Goal: Task Accomplishment & Management: Use online tool/utility

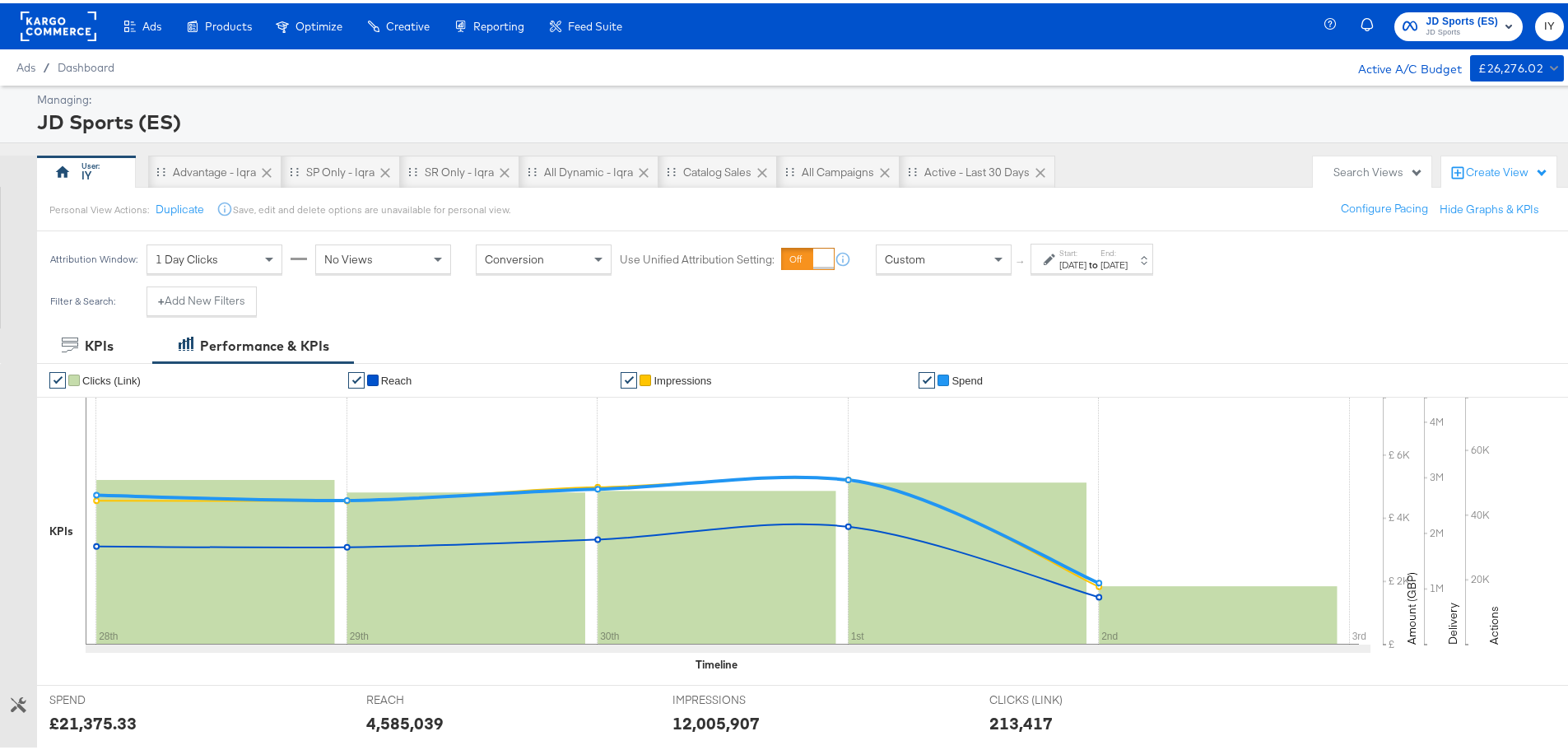
click at [1100, 266] on strong "to" at bounding box center [1093, 261] width 14 height 12
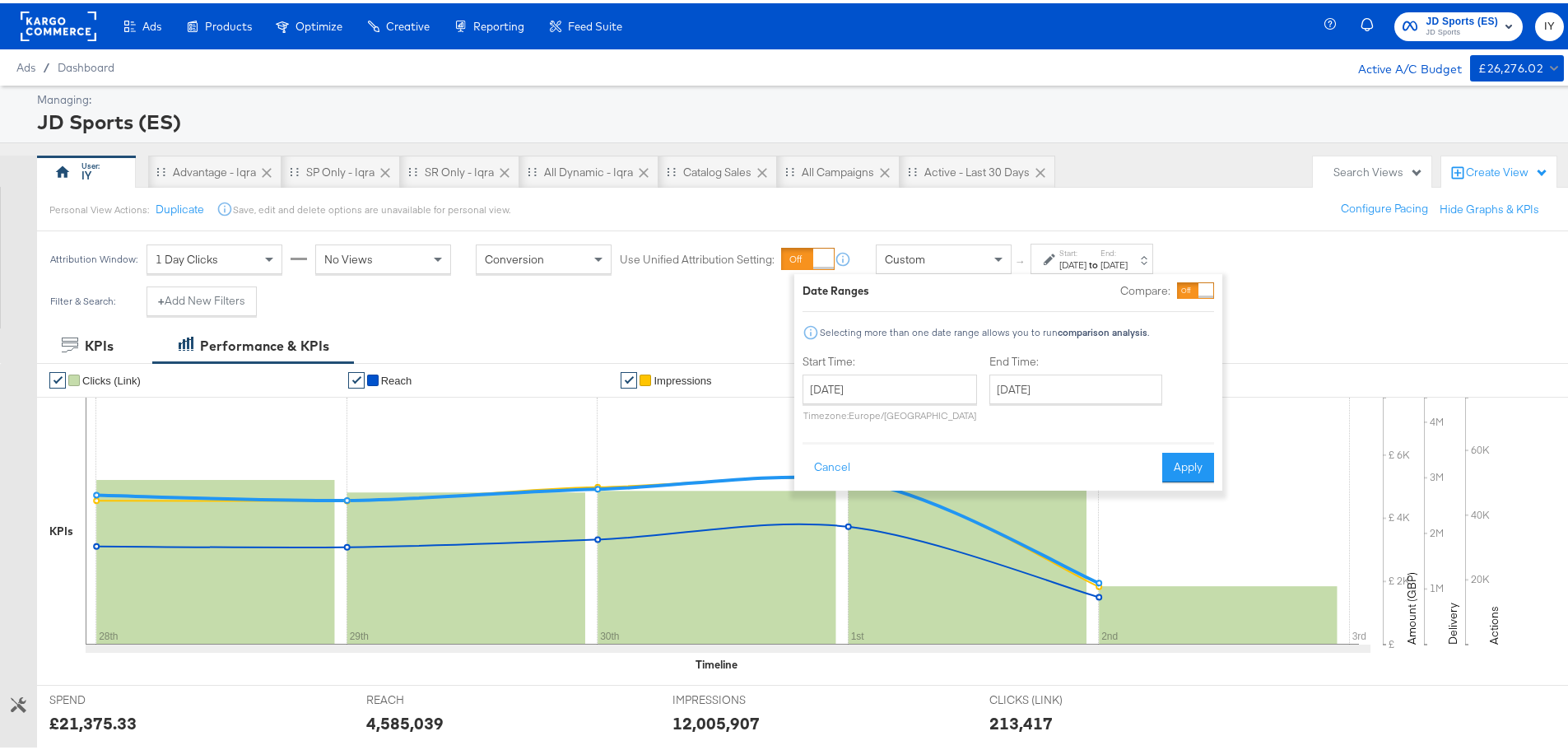
click at [1083, 254] on label "Start:" at bounding box center [1072, 249] width 27 height 10
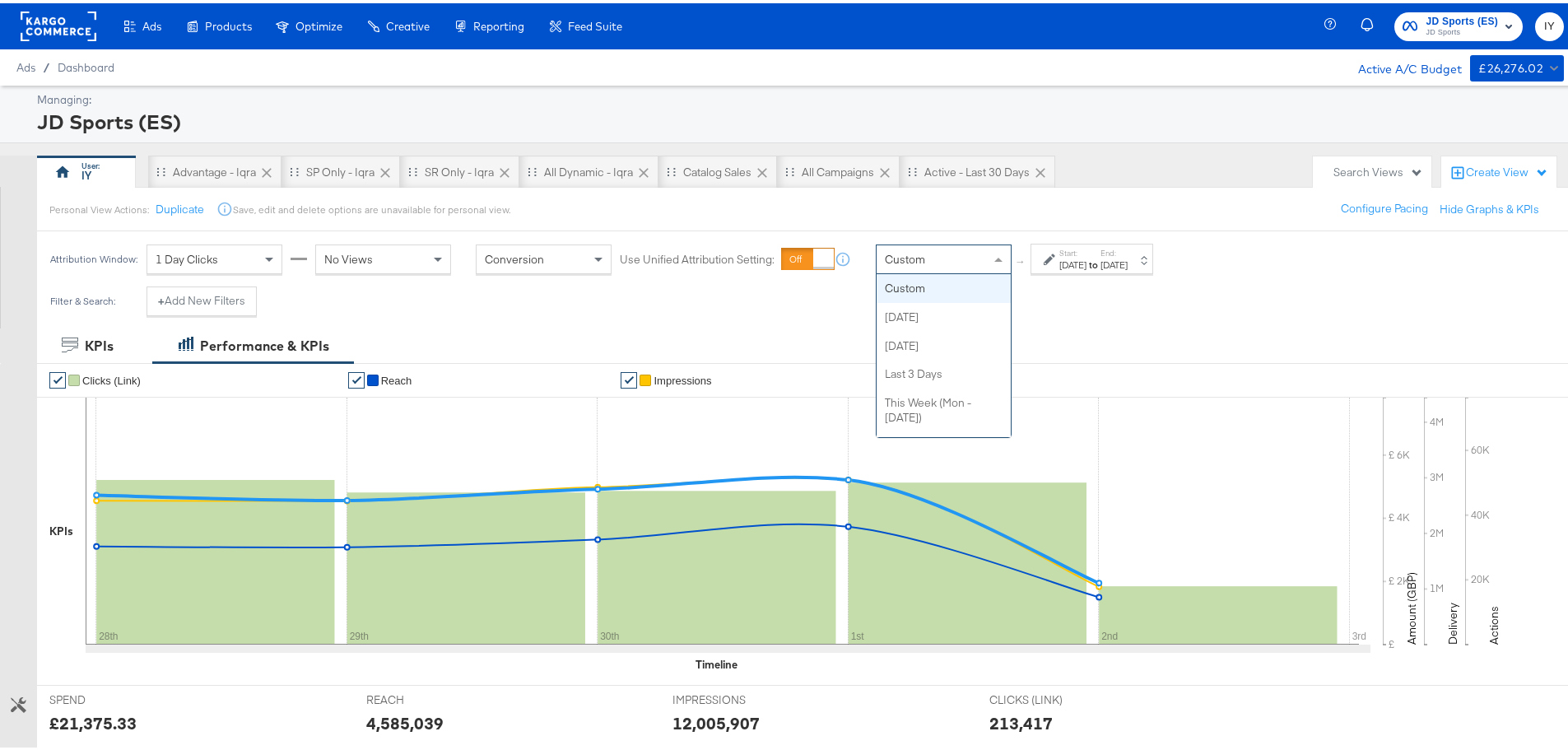
click at [934, 262] on div "Custom" at bounding box center [944, 256] width 134 height 28
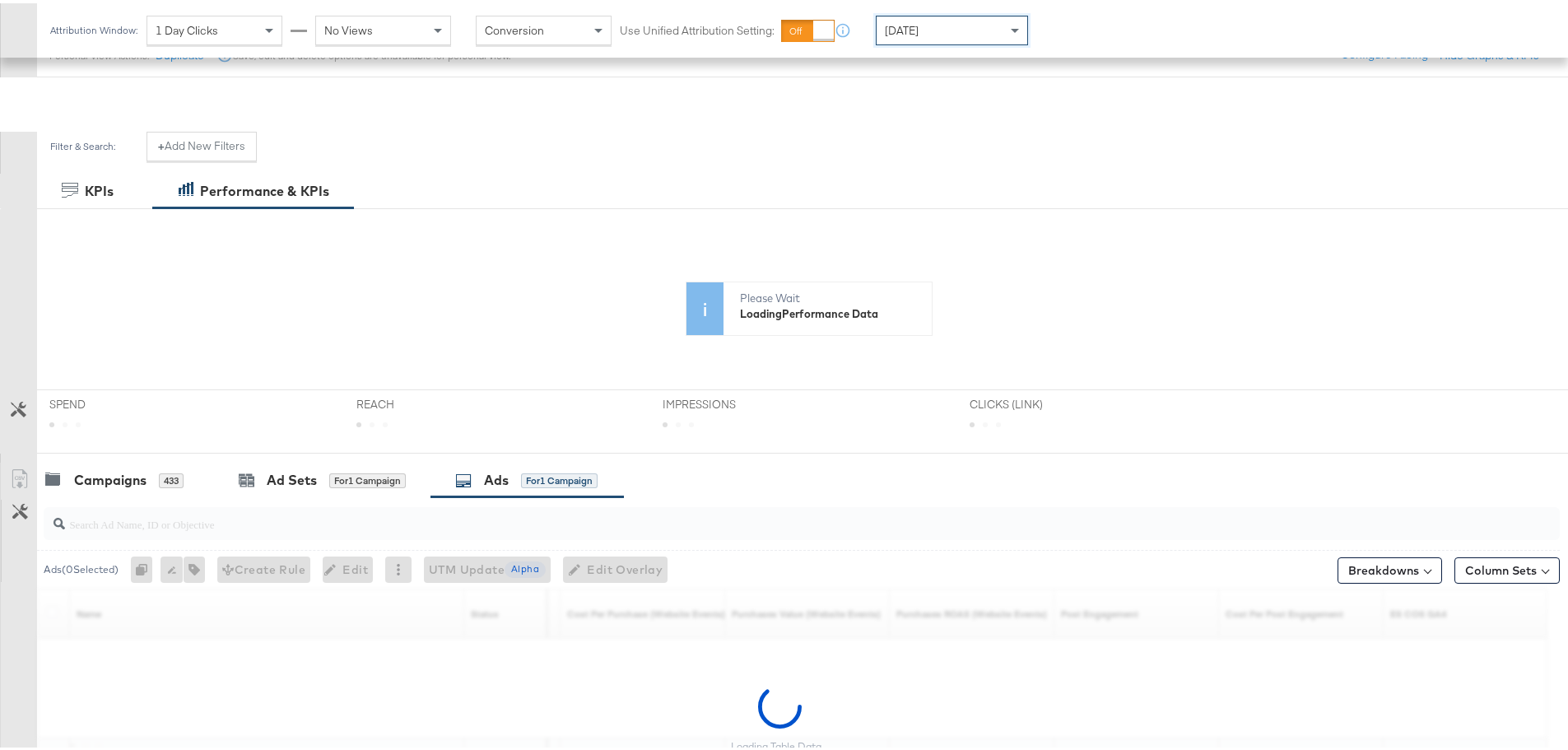
scroll to position [308, 0]
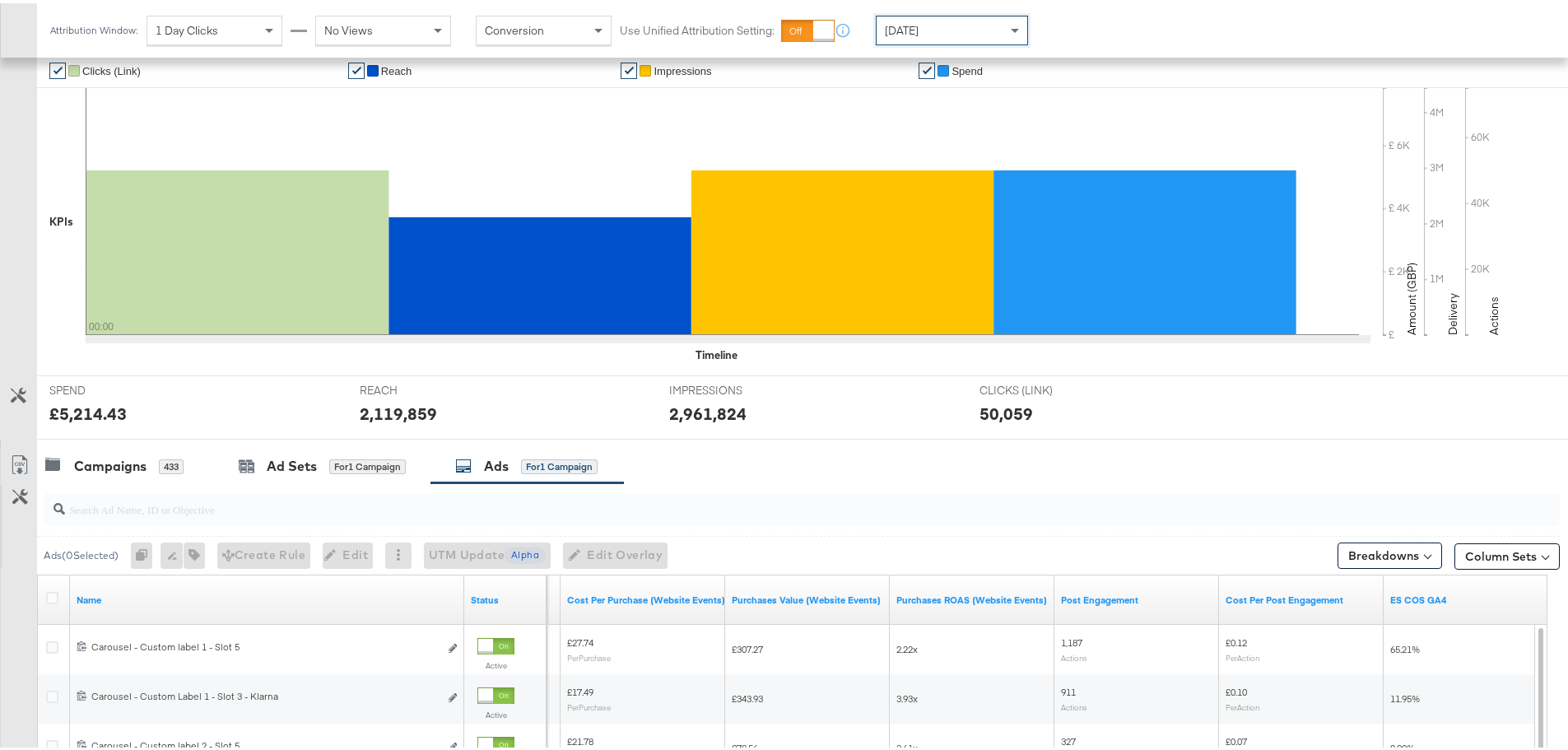
click at [159, 528] on div at bounding box center [798, 506] width 1522 height 52
click at [107, 474] on div "Campaigns 433" at bounding box center [125, 463] width 177 height 35
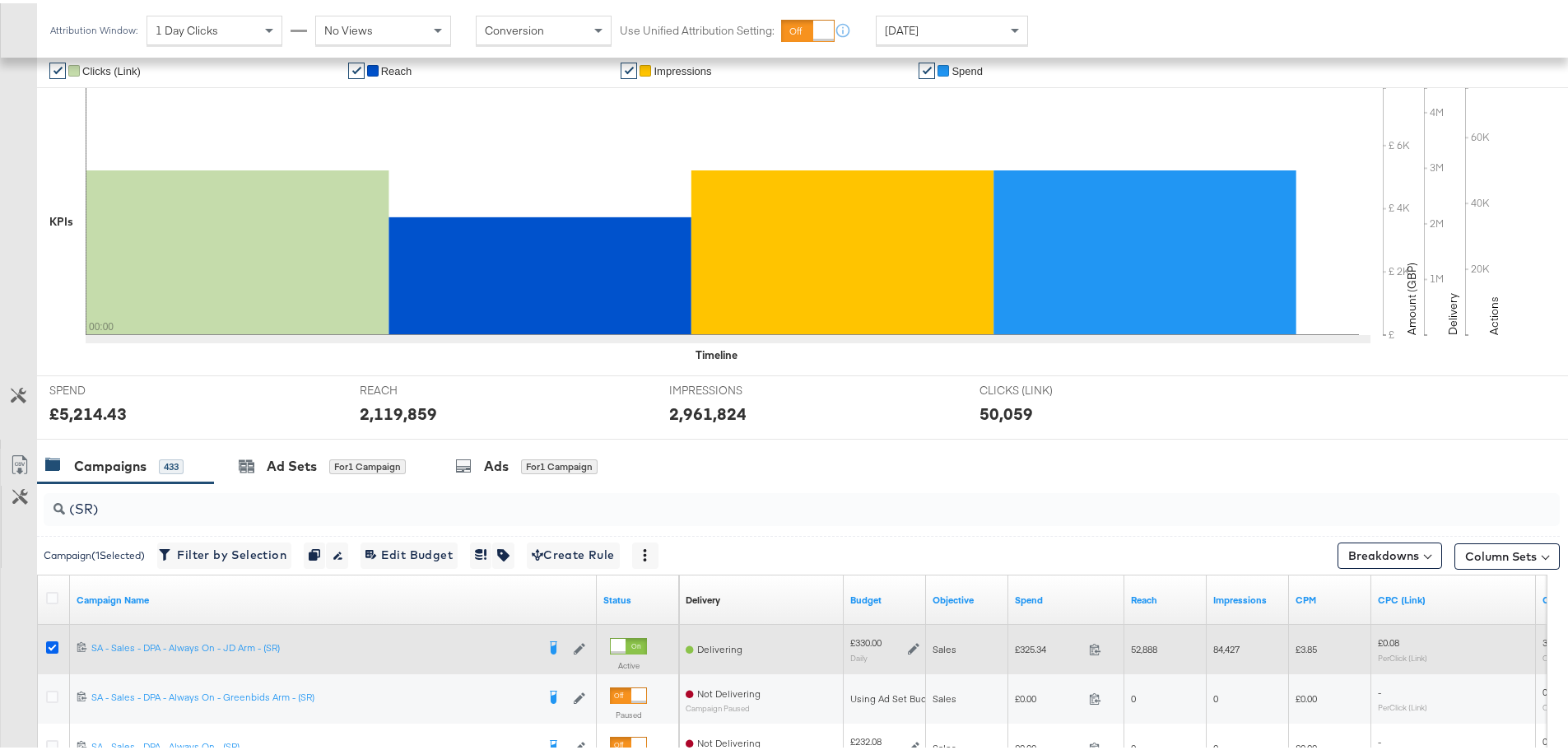
click at [53, 642] on icon at bounding box center [51, 644] width 12 height 12
click at [0, 0] on input "checkbox" at bounding box center [0, 0] width 0 height 0
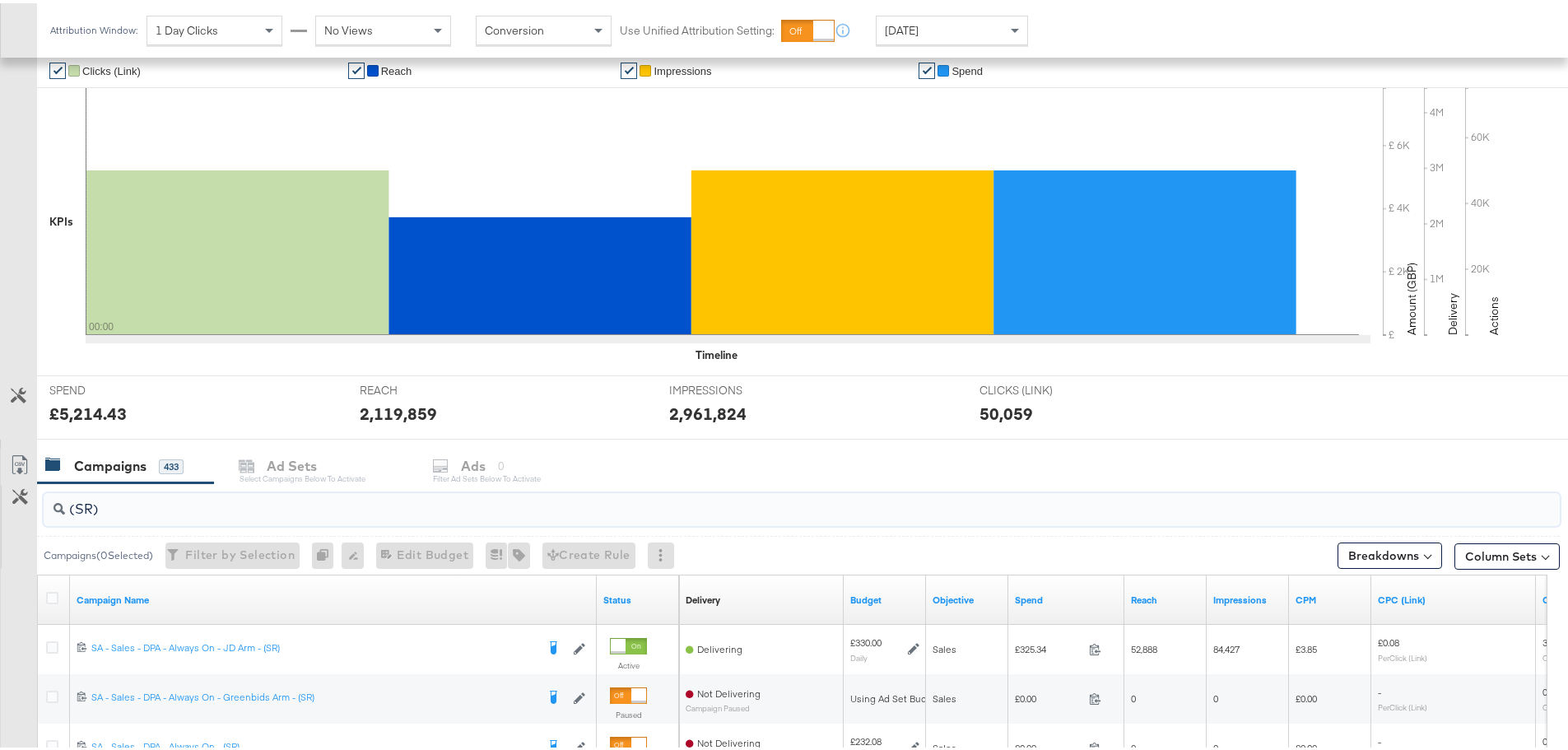
drag, startPoint x: 89, startPoint y: 507, endPoint x: -4, endPoint y: 494, distance: 93.9
click at [0, 441] on html "Ads Ads Dashboard Main dashboard for Media Buying. New Campaign Create a new ca…" at bounding box center [790, 66] width 1580 height 750
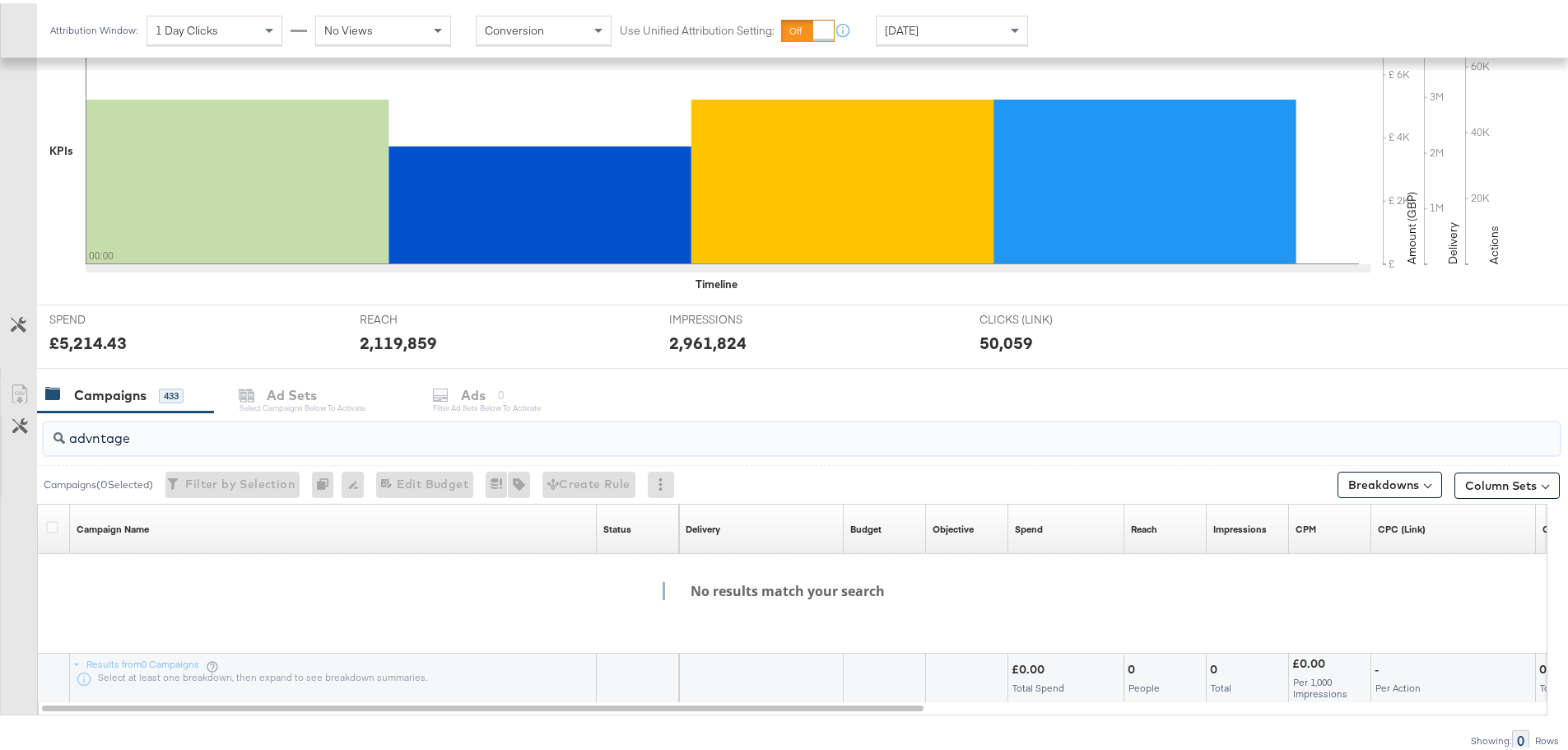
scroll to position [449, 0]
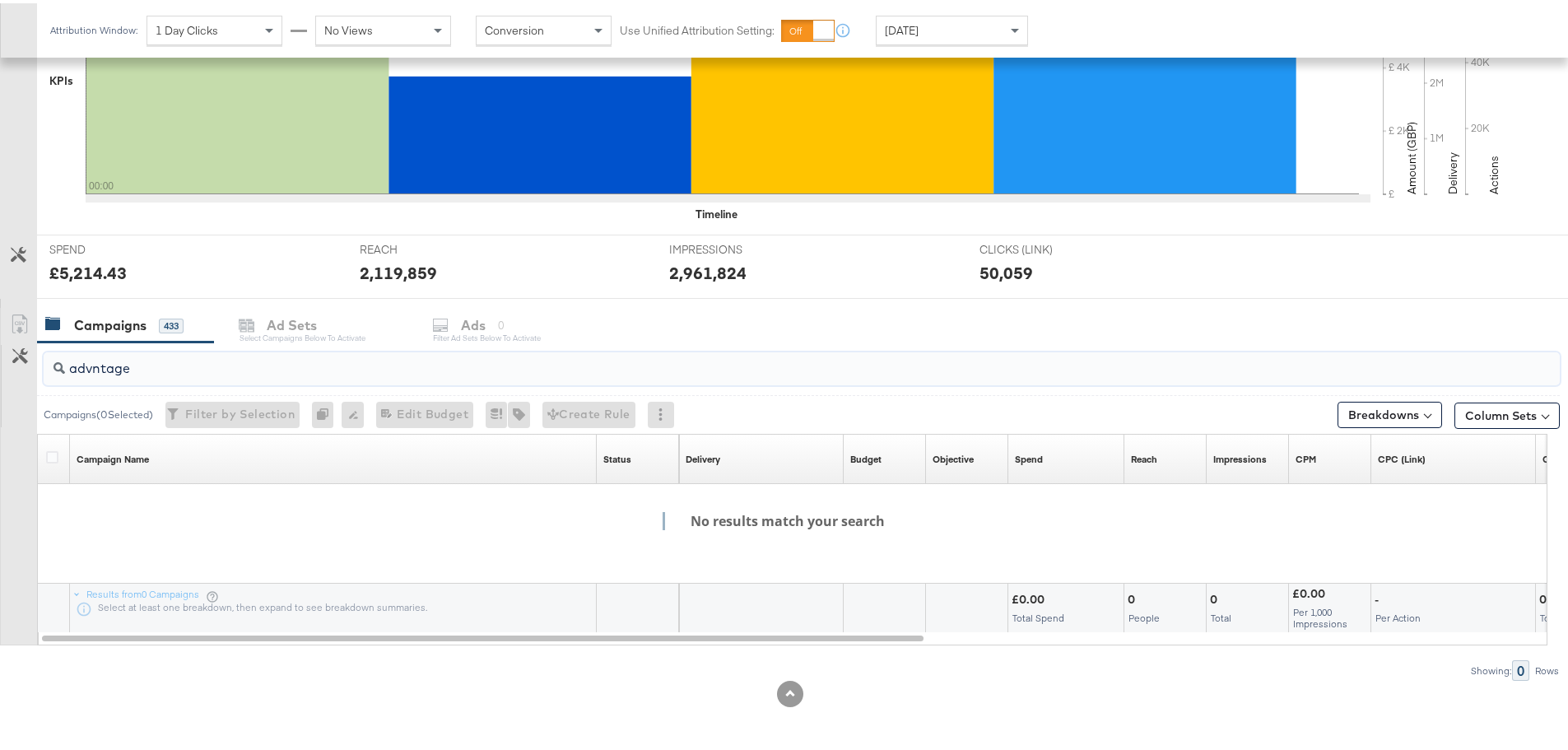
drag, startPoint x: 162, startPoint y: 368, endPoint x: 91, endPoint y: 371, distance: 71.1
click at [91, 371] on input "advntage" at bounding box center [743, 359] width 1356 height 32
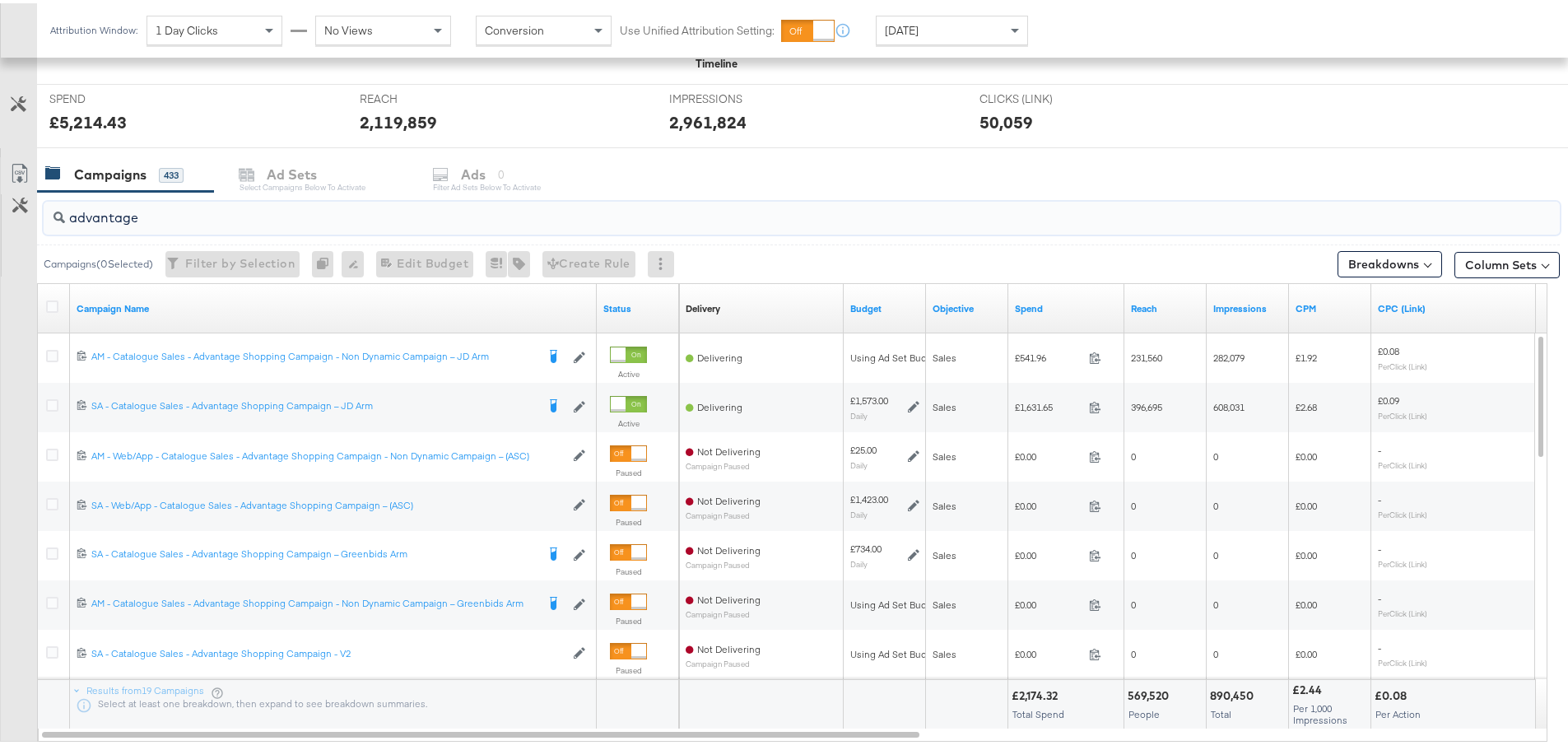
scroll to position [614, 0]
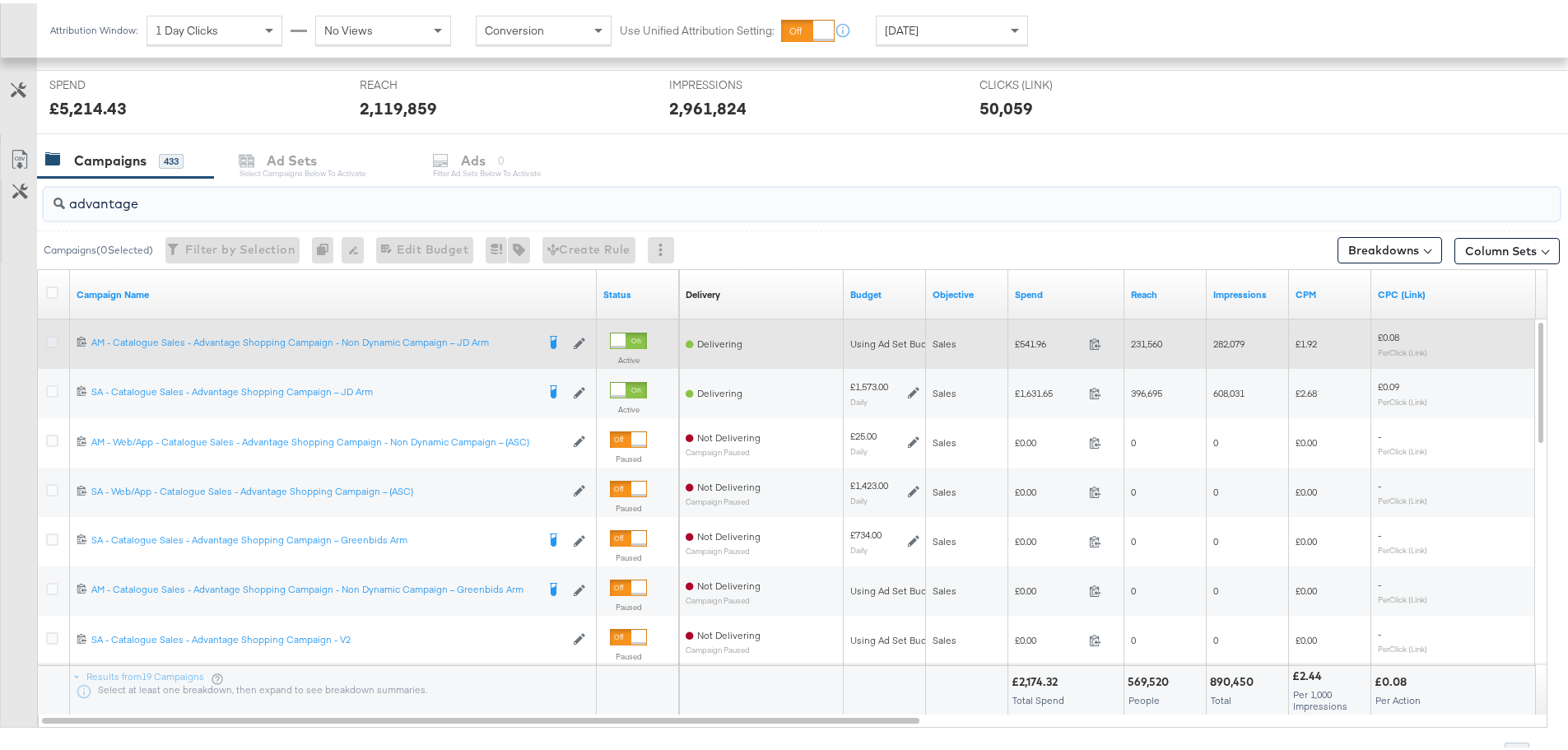
type input "advantage"
click at [50, 340] on icon at bounding box center [51, 338] width 12 height 12
click at [0, 0] on input "checkbox" at bounding box center [0, 0] width 0 height 0
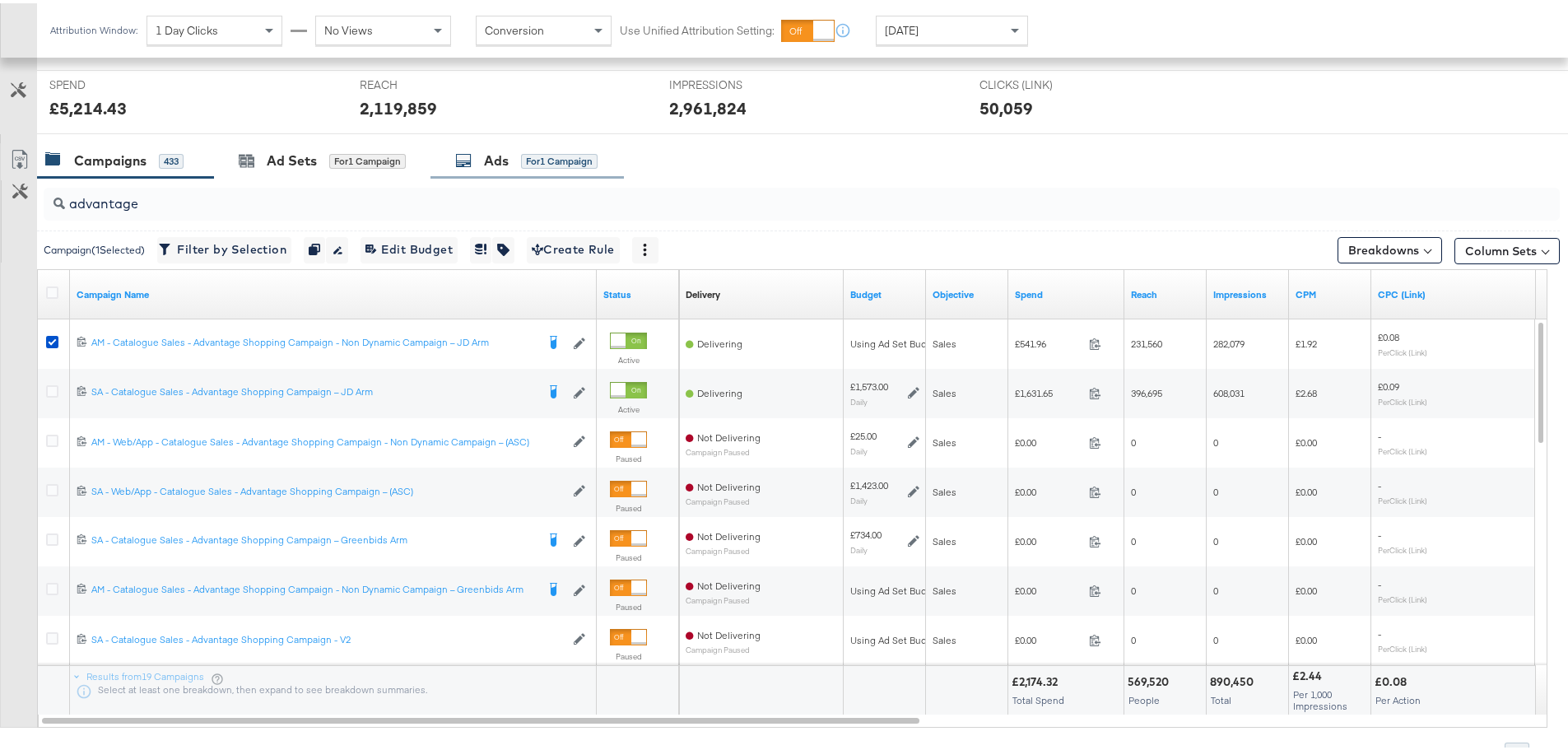
click at [486, 160] on div "Ads" at bounding box center [496, 158] width 24 height 19
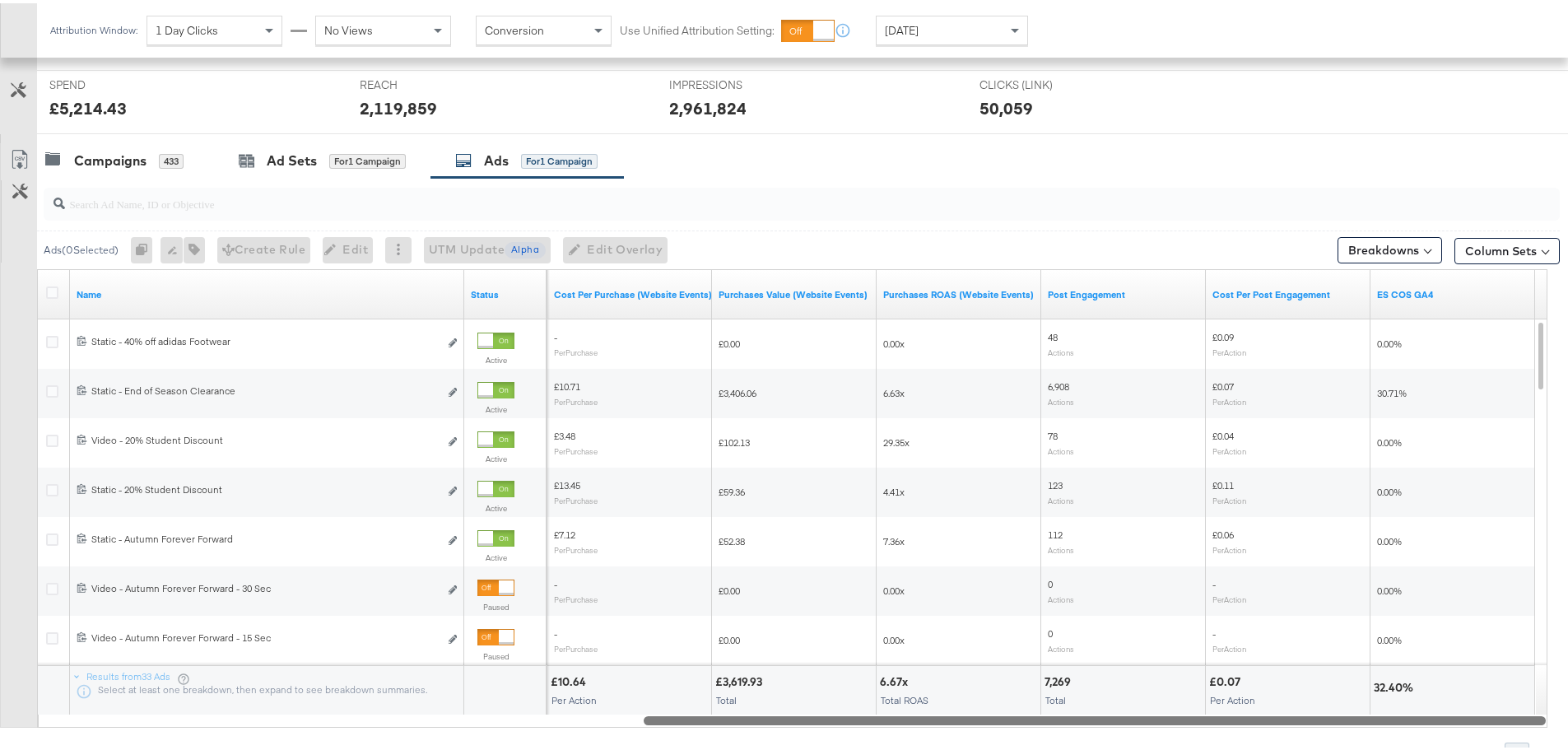
drag, startPoint x: 818, startPoint y: 717, endPoint x: 1579, endPoint y: 714, distance: 761.0
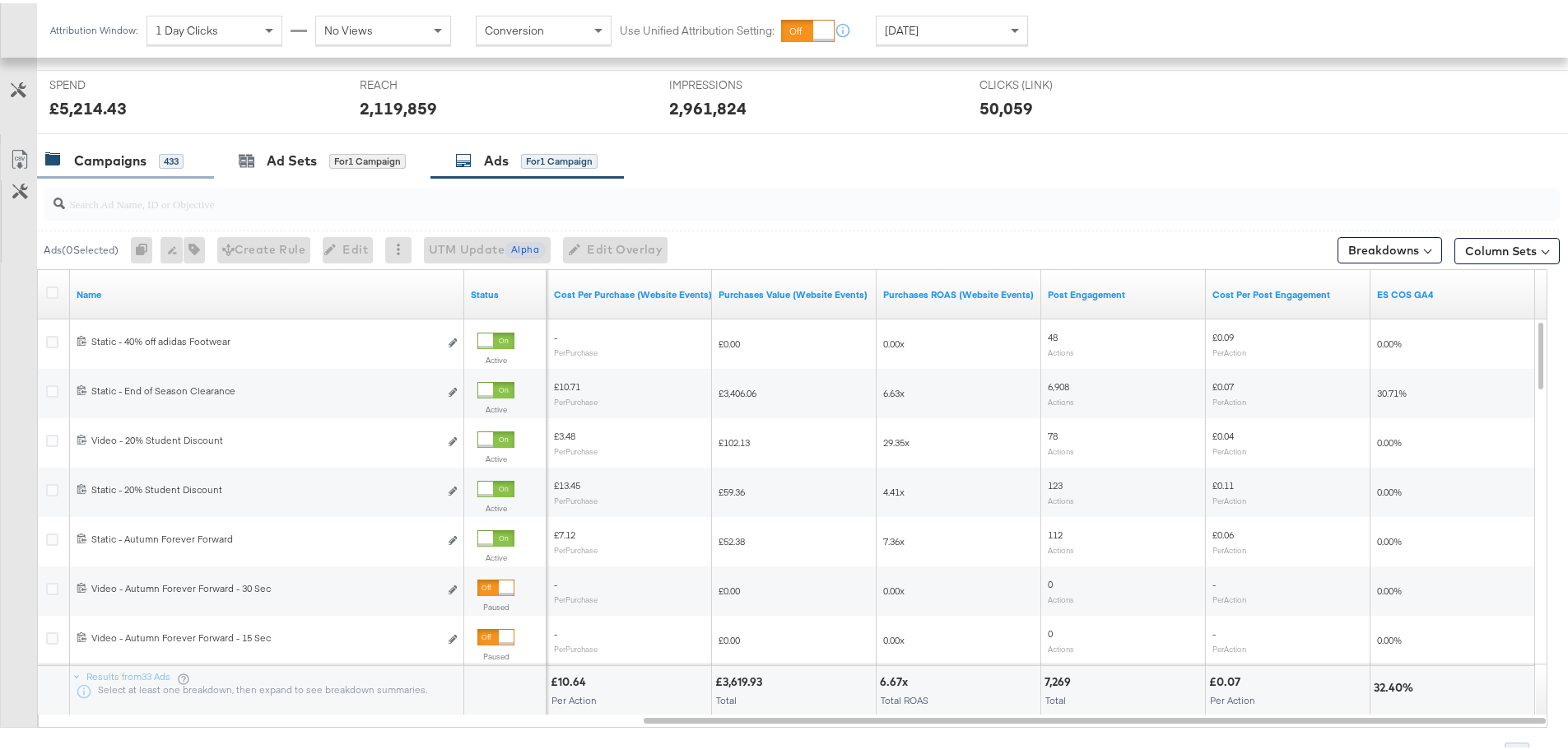
click at [133, 149] on div "Campaigns" at bounding box center [110, 158] width 73 height 19
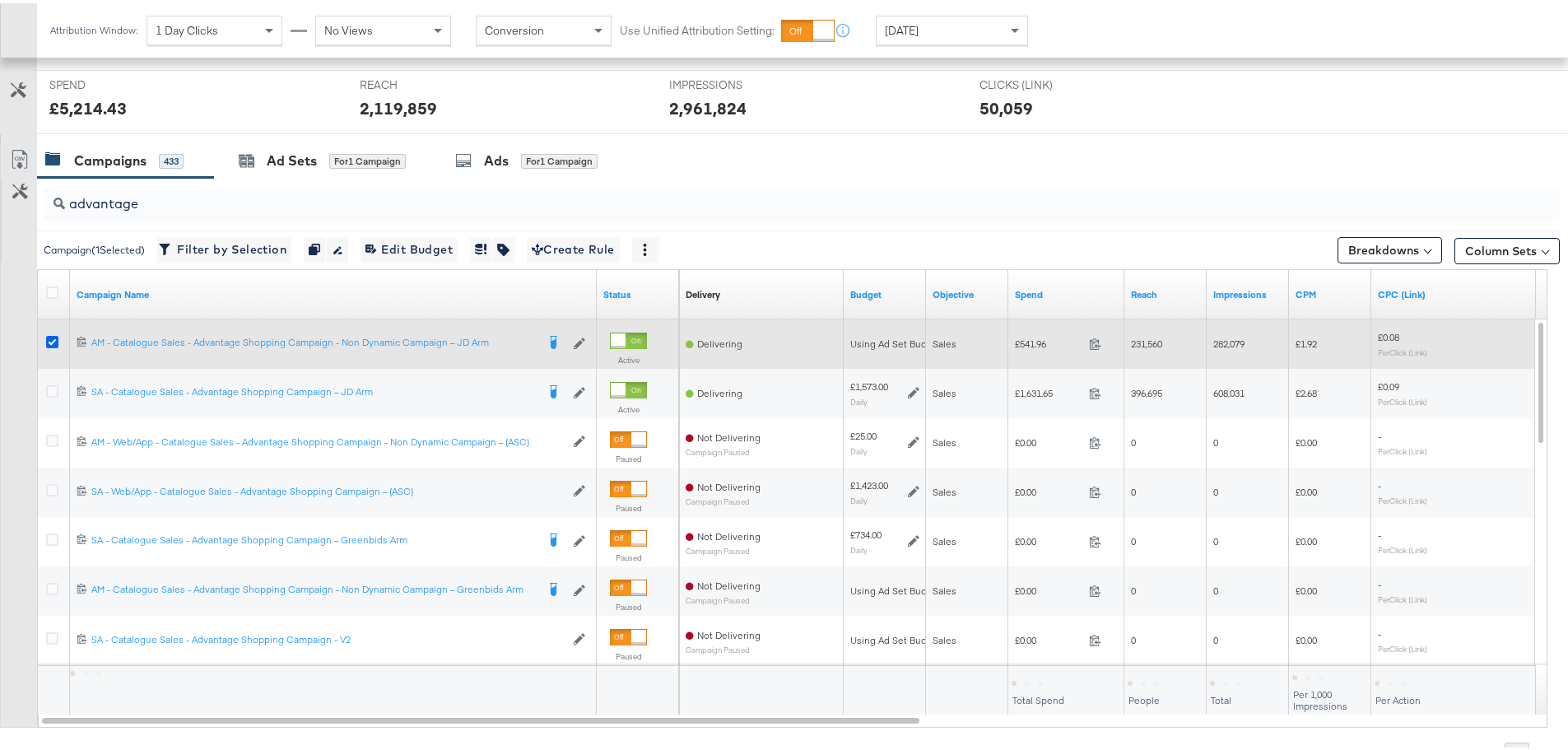
click at [51, 336] on icon at bounding box center [51, 338] width 12 height 12
click at [0, 0] on input "checkbox" at bounding box center [0, 0] width 0 height 0
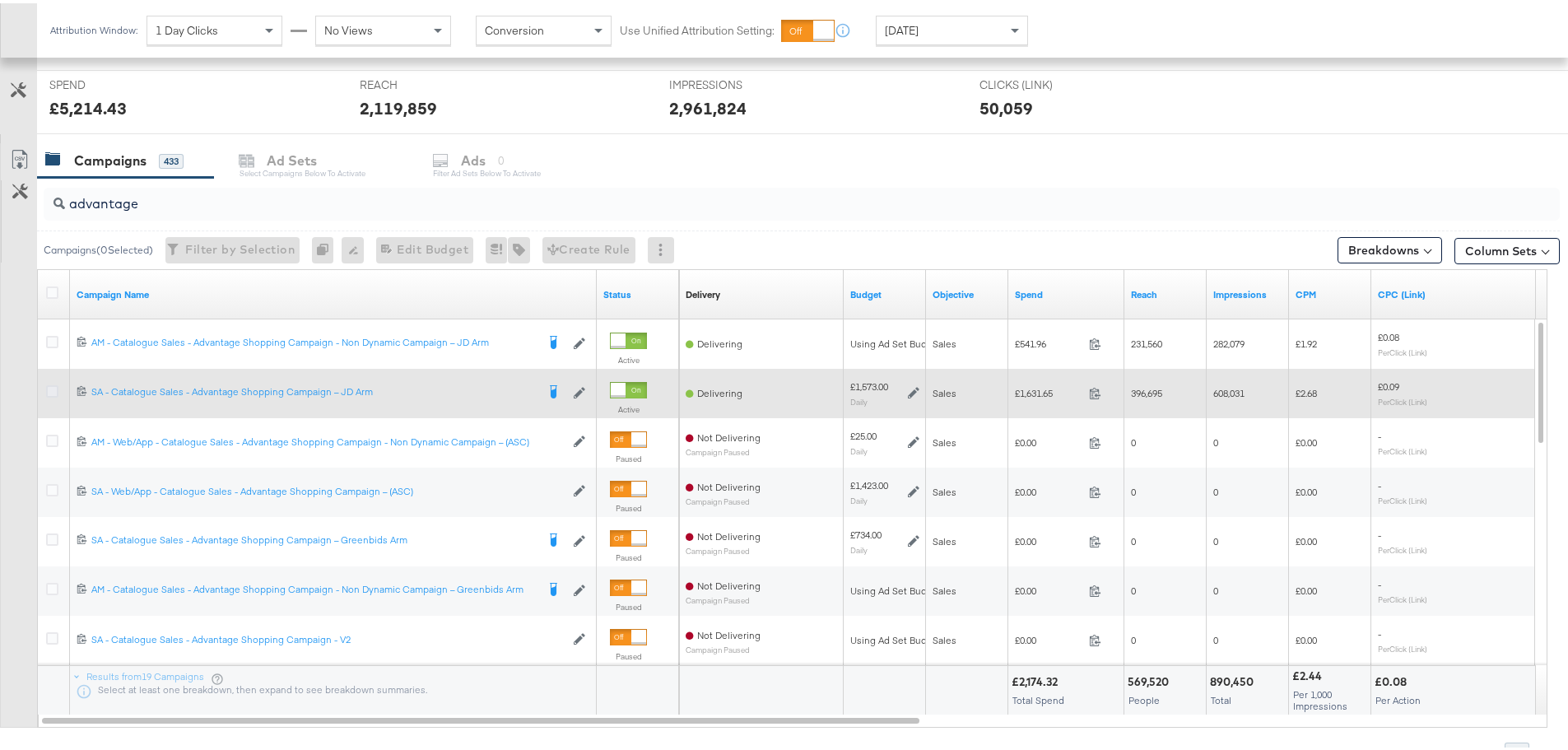
click at [56, 389] on icon at bounding box center [51, 388] width 12 height 12
click at [0, 0] on input "checkbox" at bounding box center [0, 0] width 0 height 0
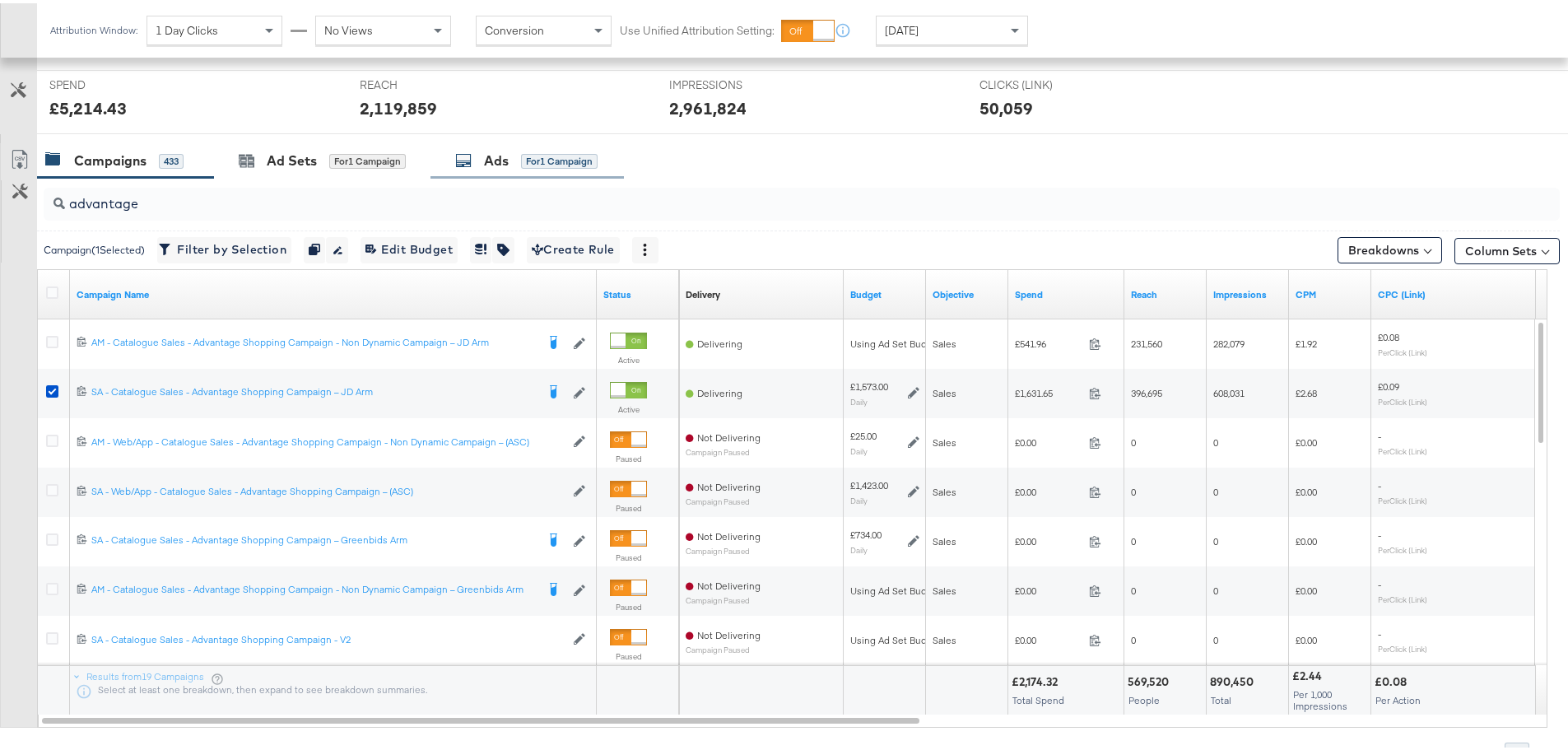
click at [461, 149] on icon at bounding box center [463, 158] width 17 height 17
